Goal: Task Accomplishment & Management: Manage account settings

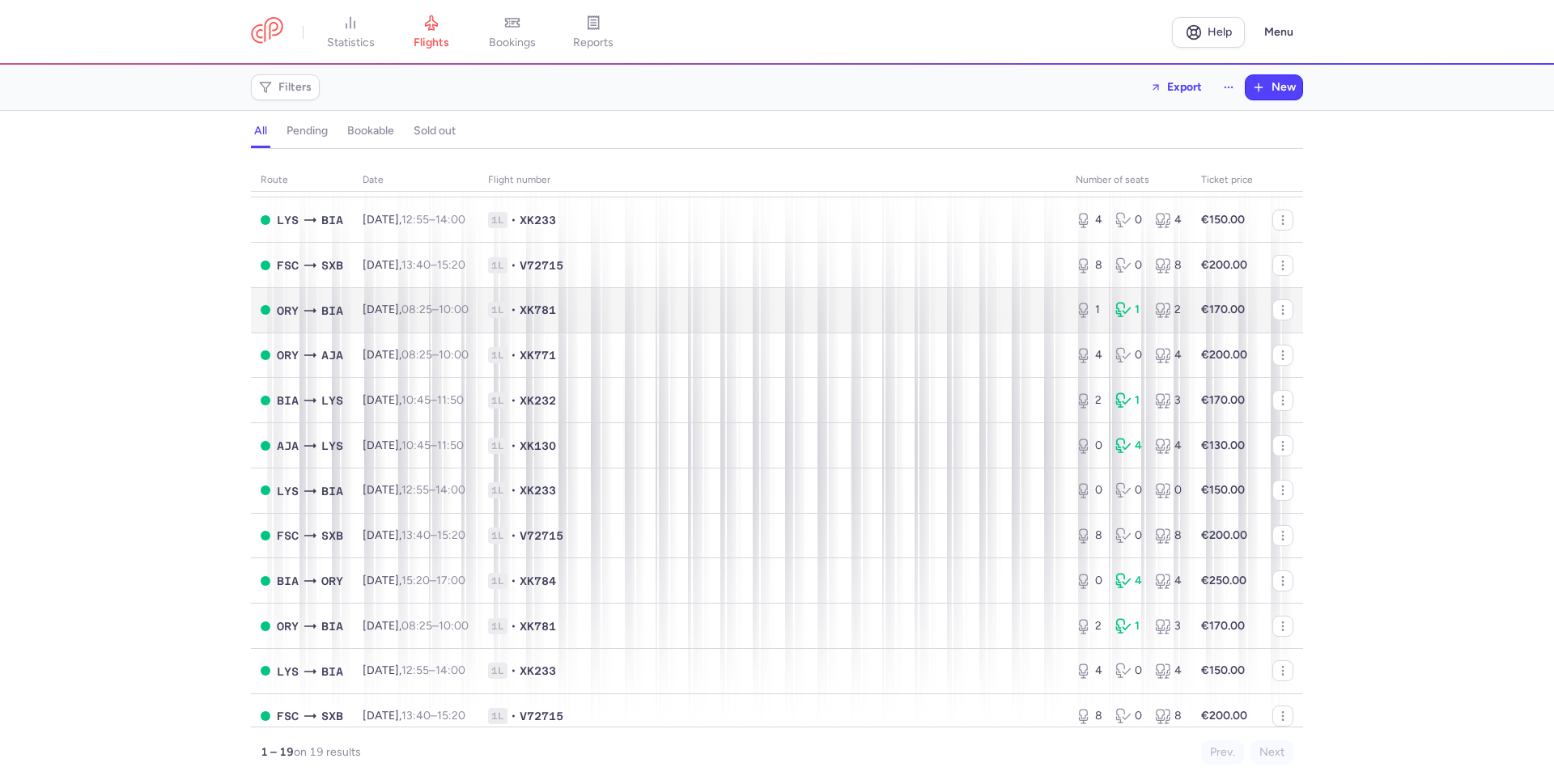
scroll to position [288, 0]
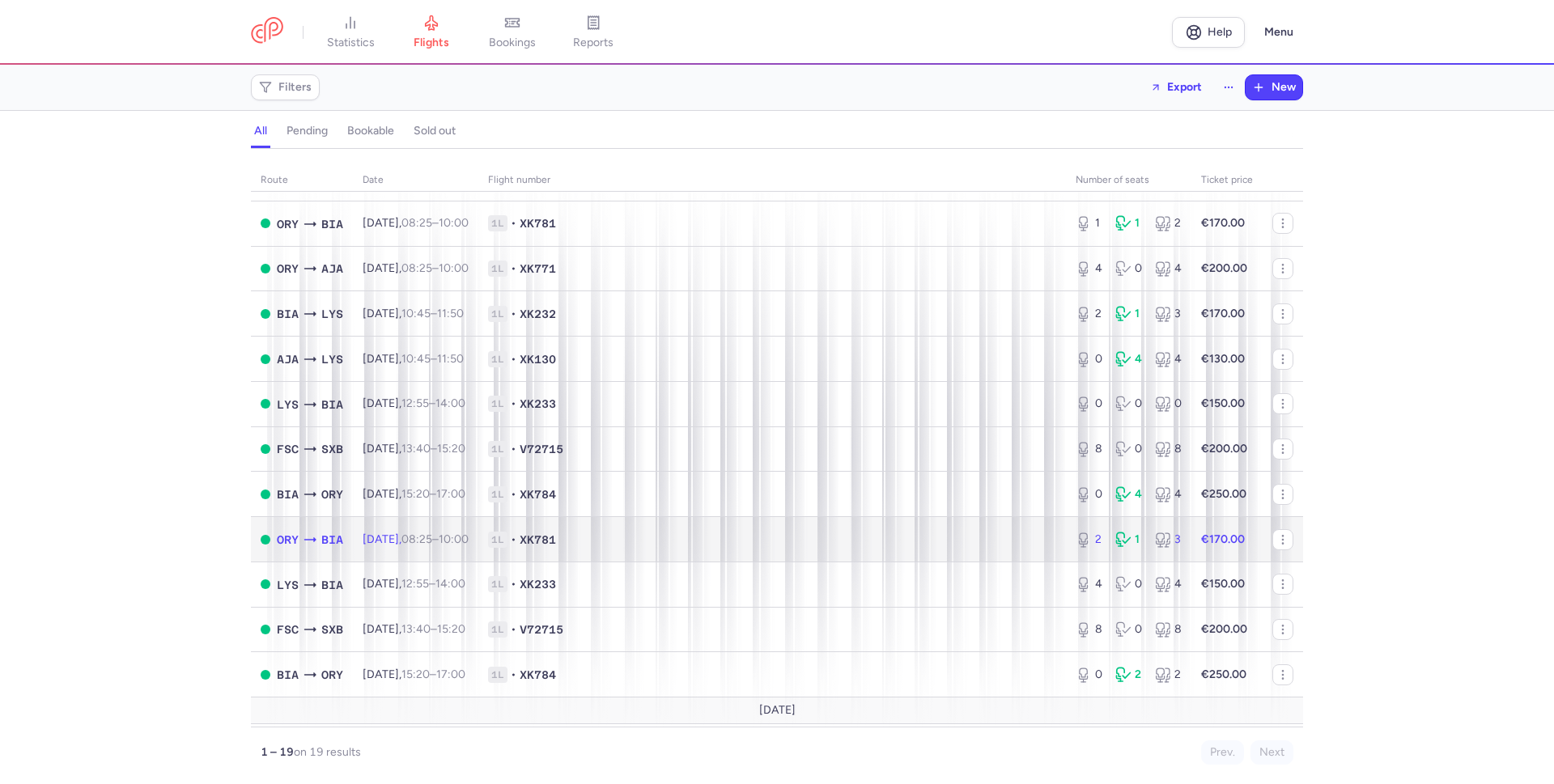
click at [725, 537] on span "1L • XK781" at bounding box center [771, 539] width 568 height 16
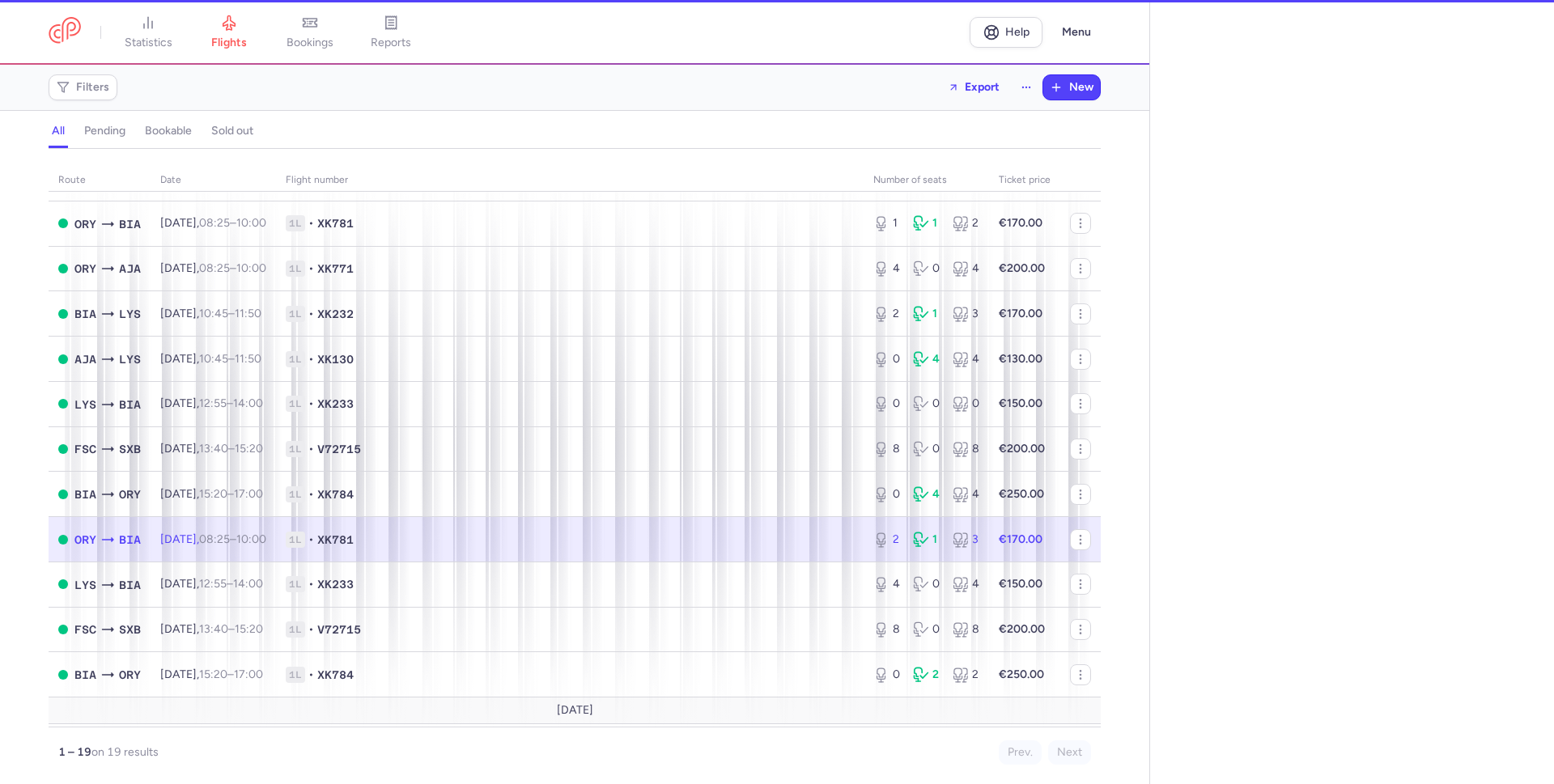
select select "hours"
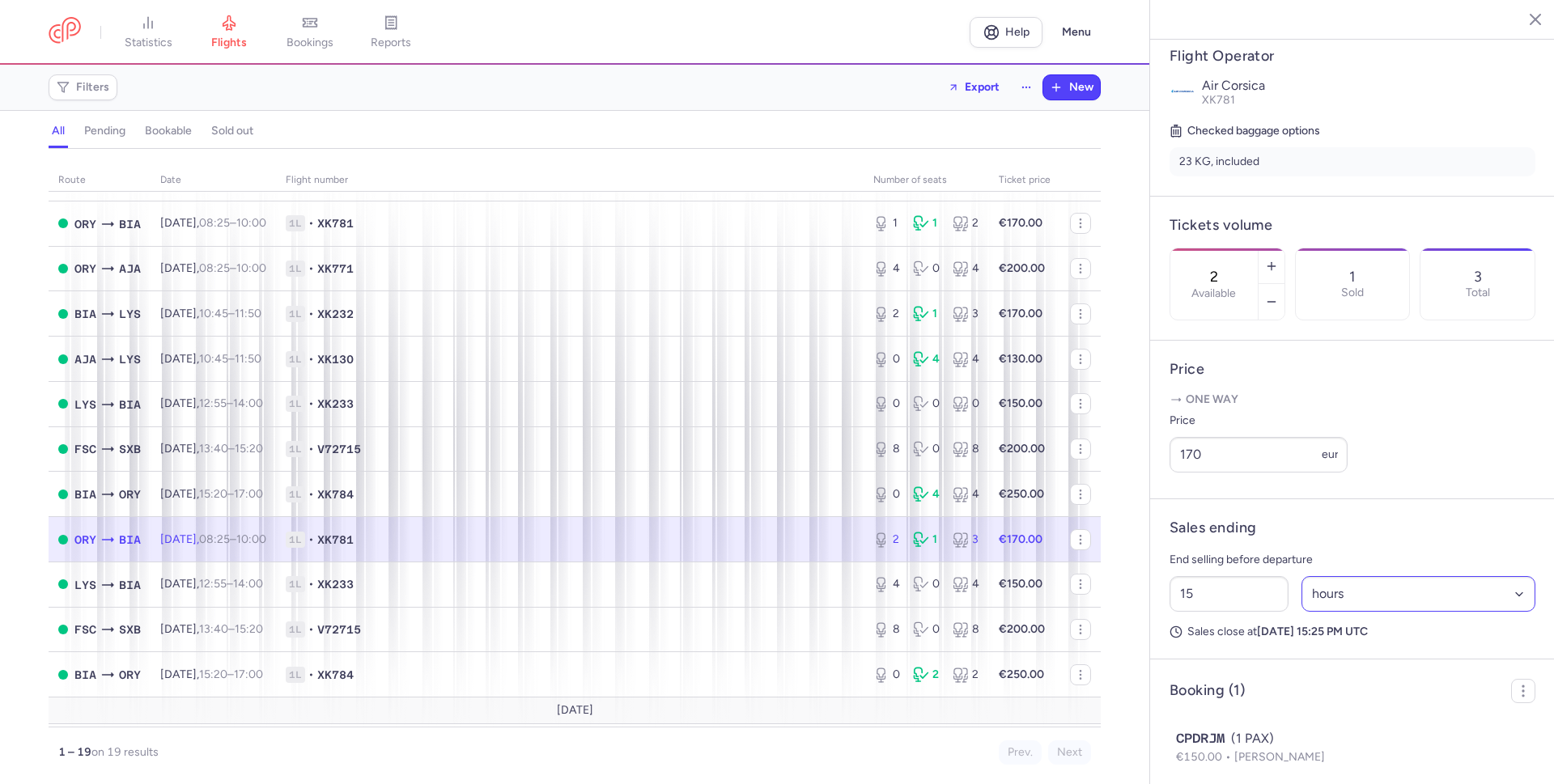
scroll to position [374, 0]
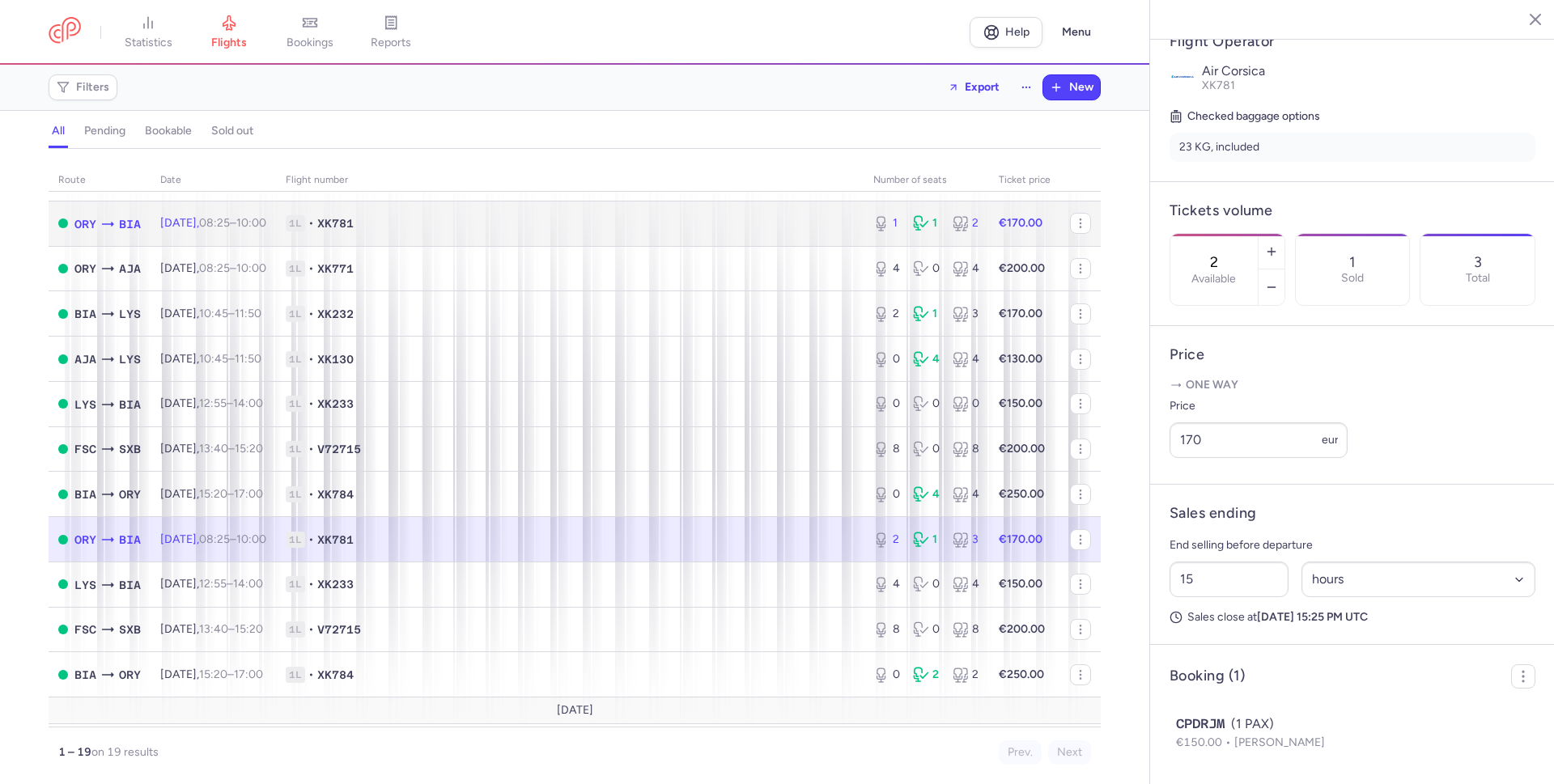
click at [549, 218] on span "1L • XK781" at bounding box center [569, 223] width 568 height 16
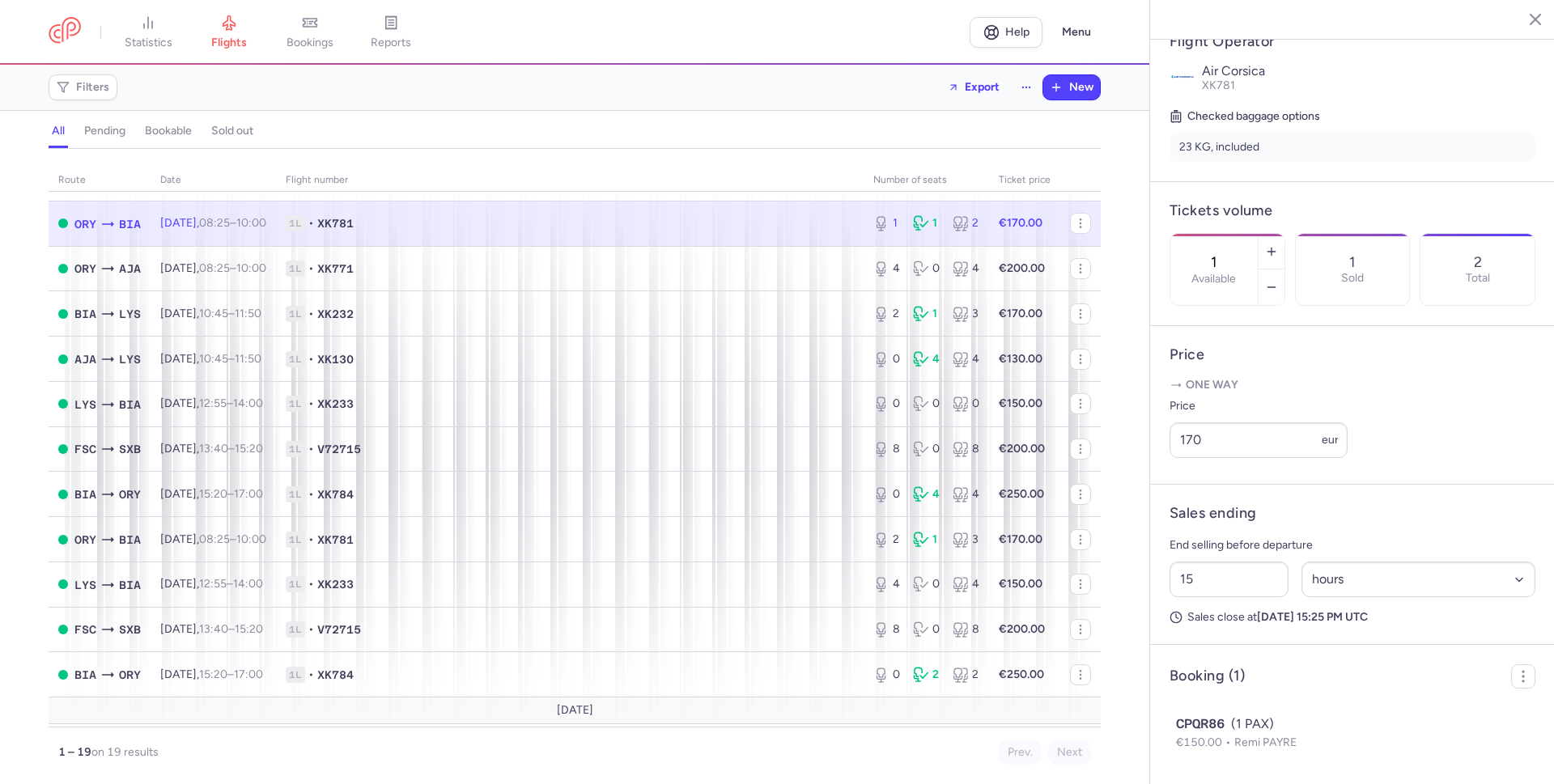
click at [712, 226] on span "1L • XK781" at bounding box center [569, 223] width 568 height 16
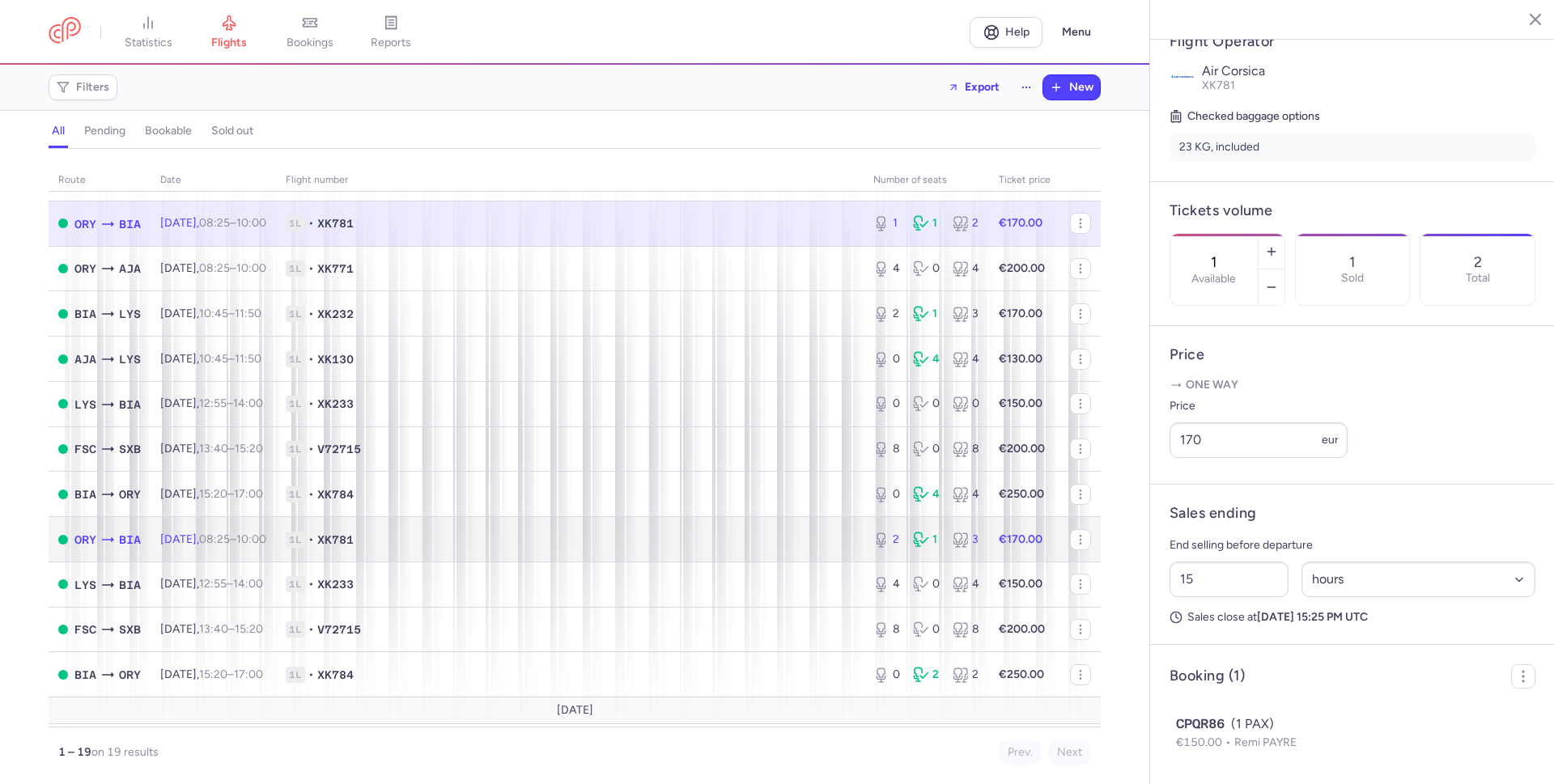
click at [690, 546] on span "1L • XK781" at bounding box center [569, 539] width 568 height 16
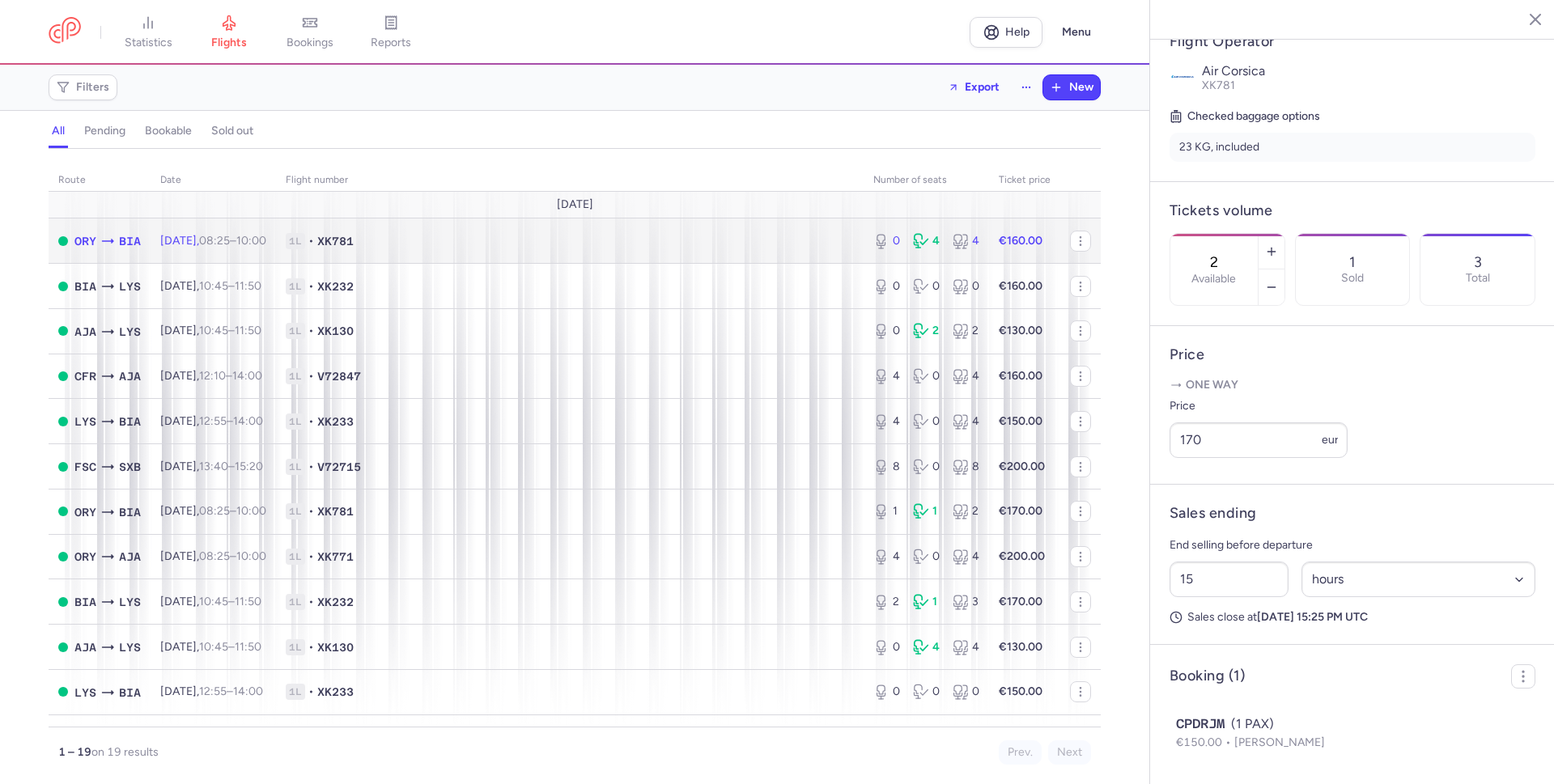
click at [653, 240] on span "1L • XK781" at bounding box center [569, 241] width 568 height 16
type input "0"
type input "40"
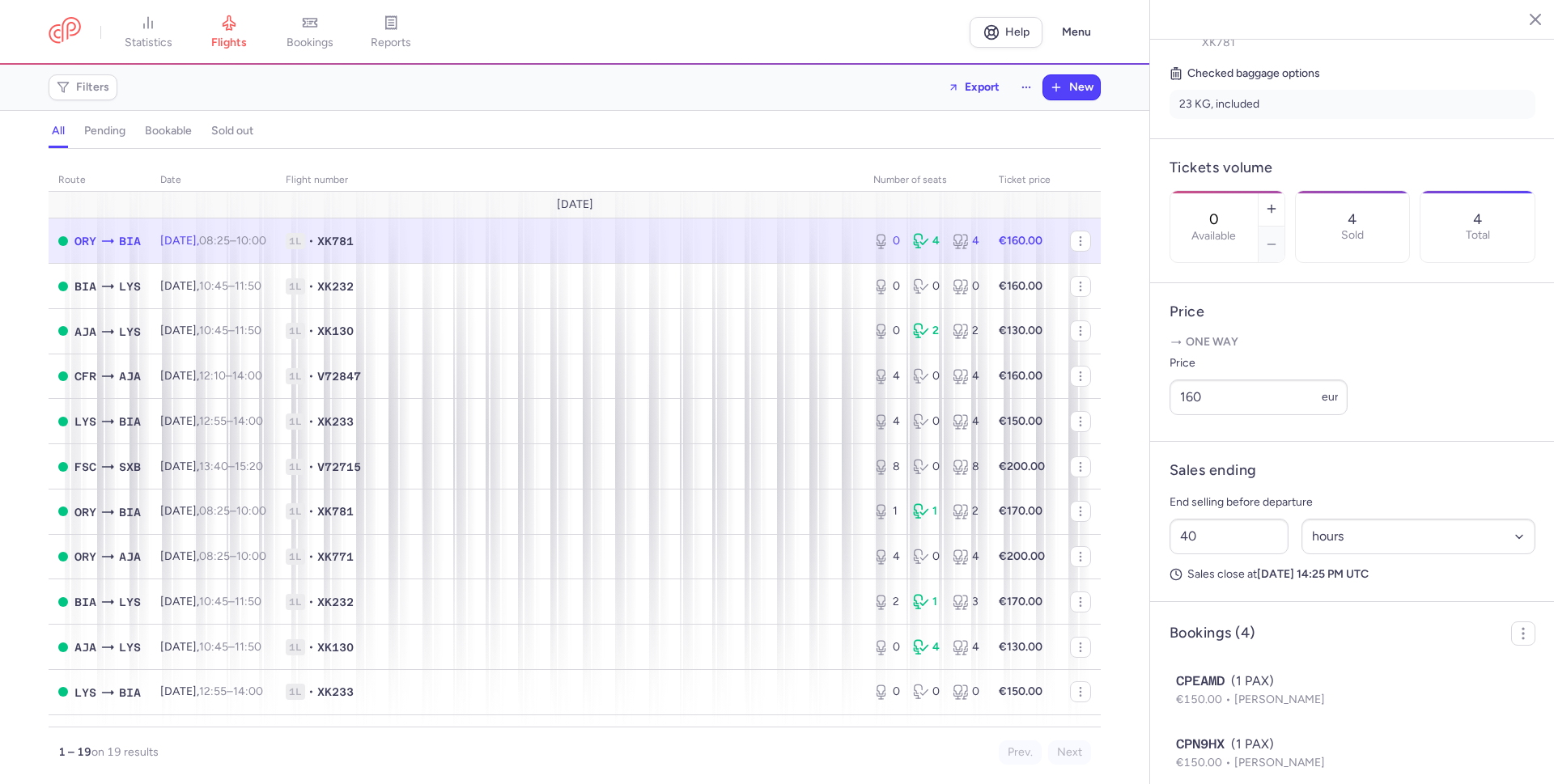
click at [1331, 350] on p "One way" at bounding box center [1352, 341] width 366 height 16
click at [496, 237] on span "1L • XK781" at bounding box center [569, 241] width 568 height 16
click at [708, 513] on span "1L • XK781" at bounding box center [569, 511] width 568 height 16
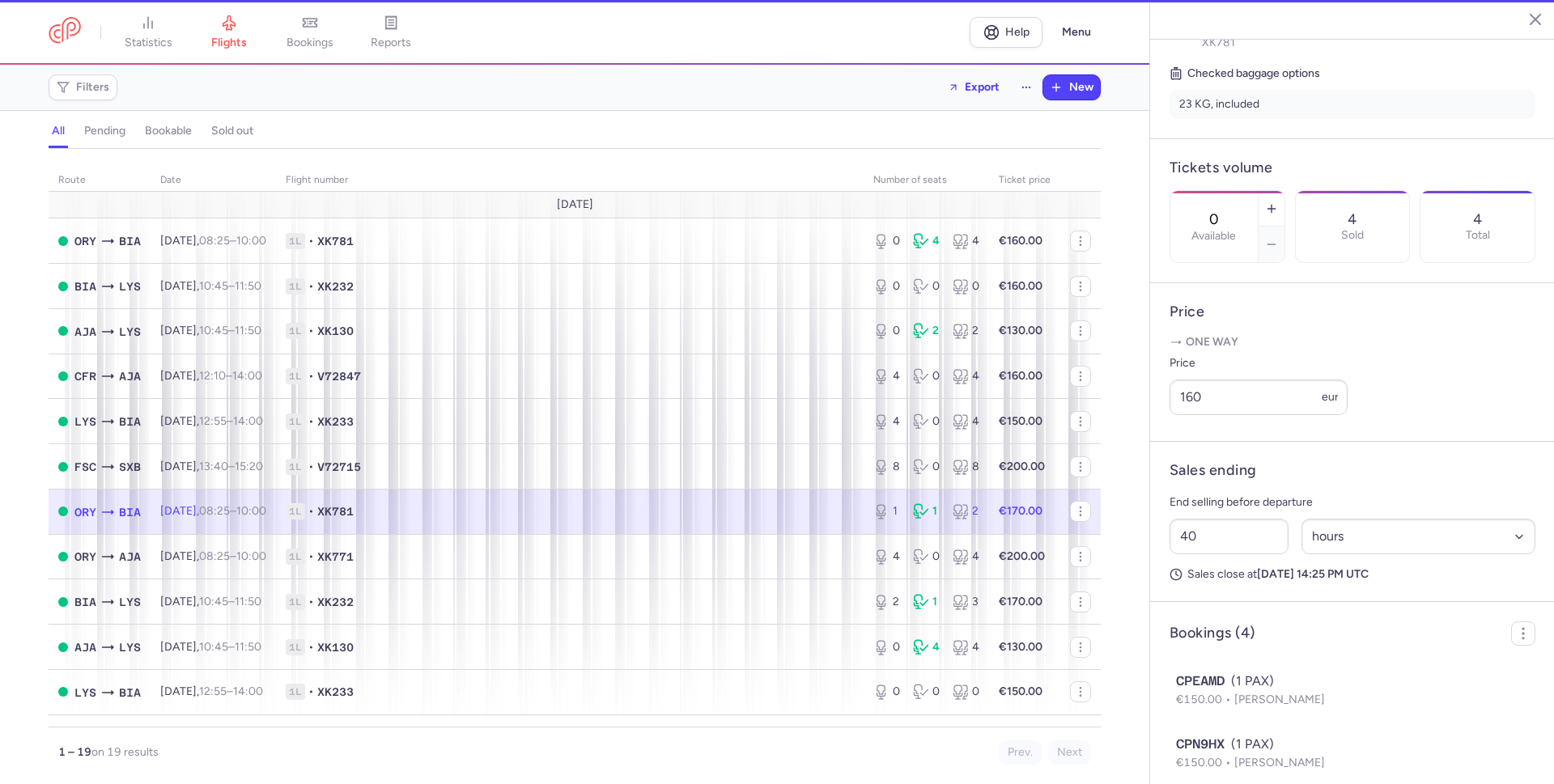
type input "1"
type input "15"
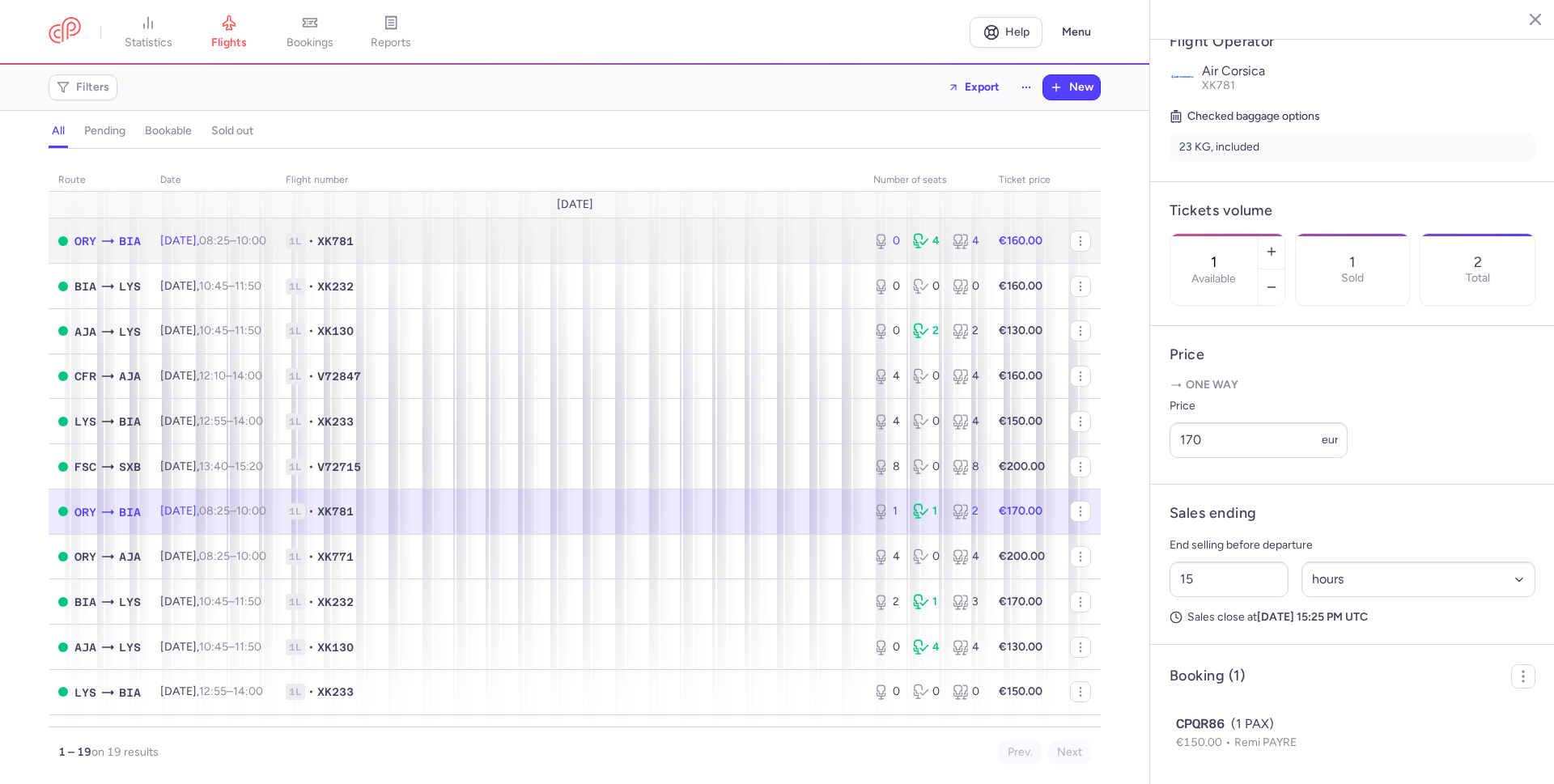
click at [737, 243] on span "1L • XK781" at bounding box center [569, 241] width 568 height 16
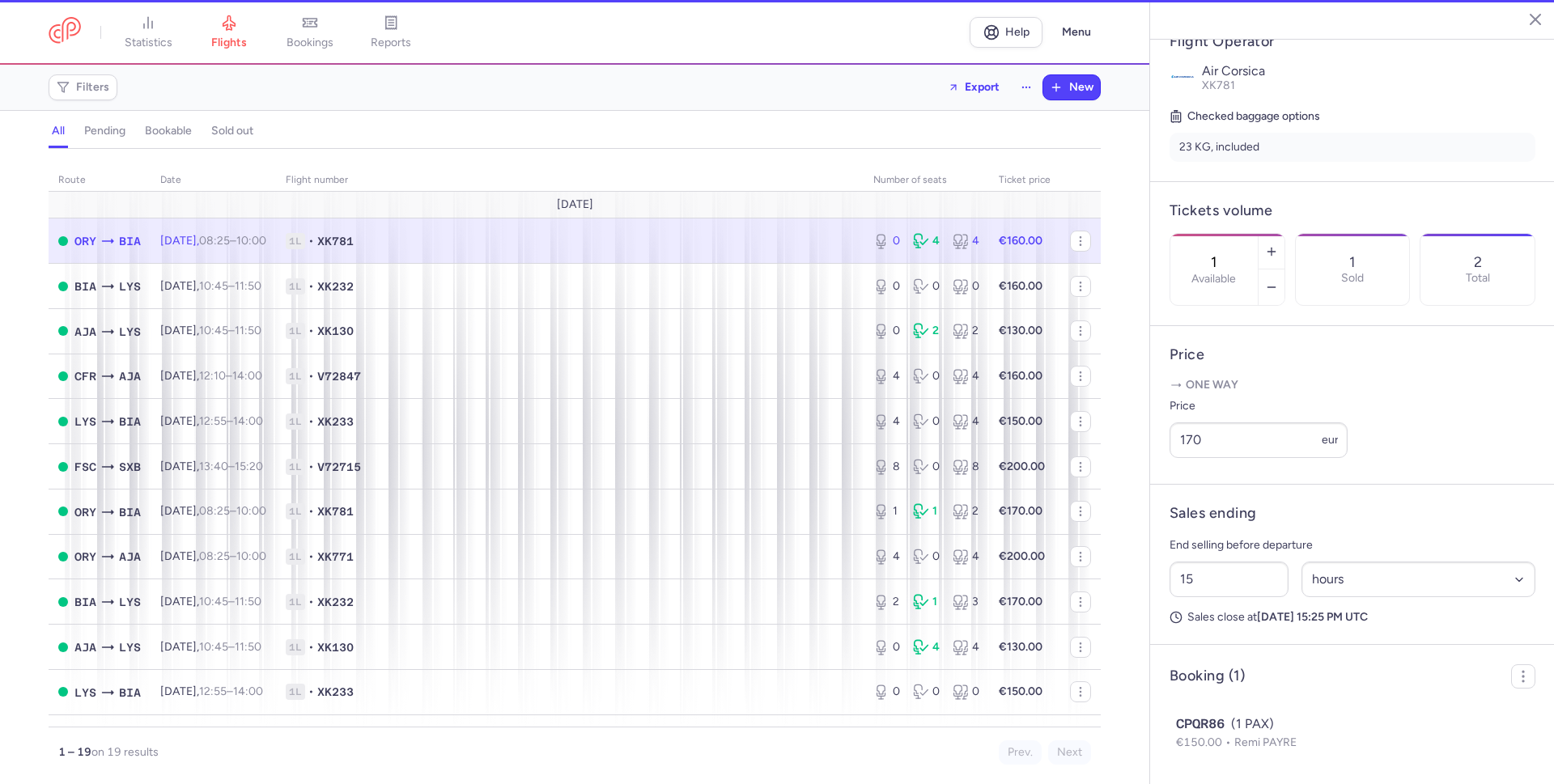
type input "0"
type input "40"
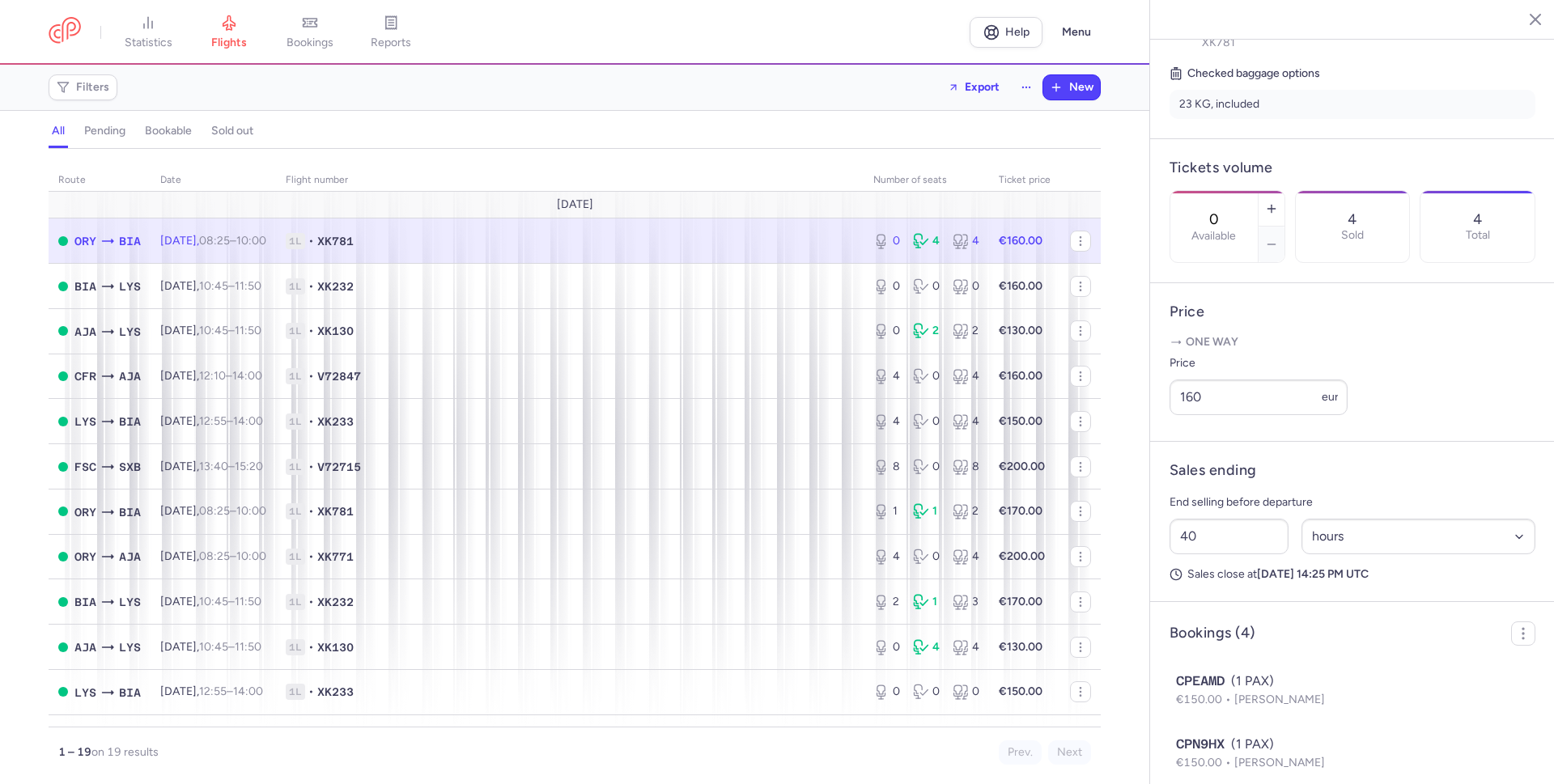
click at [1367, 64] on section "Checked baggage options 23 KG, included" at bounding box center [1352, 91] width 366 height 55
